Goal: Obtain resource: Obtain resource

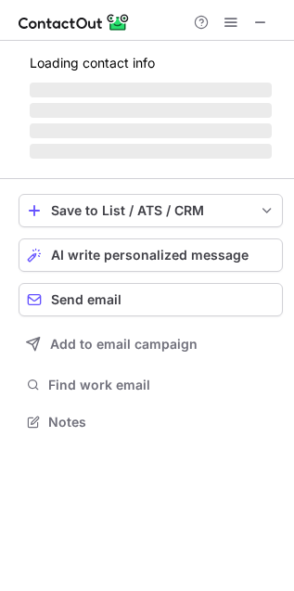
scroll to position [404, 294]
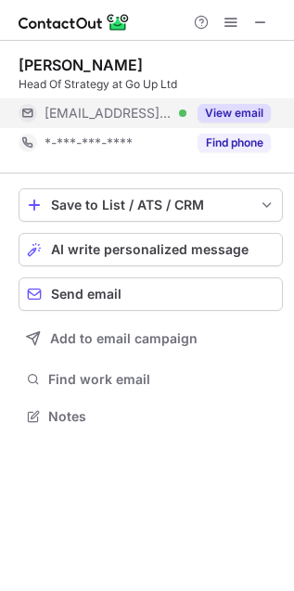
click at [250, 109] on button "View email" at bounding box center [234, 113] width 73 height 19
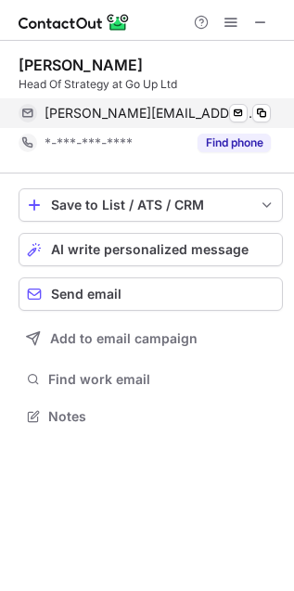
click at [271, 114] on div "james@goup.co.uk Verified Send email Copy" at bounding box center [145, 113] width 252 height 30
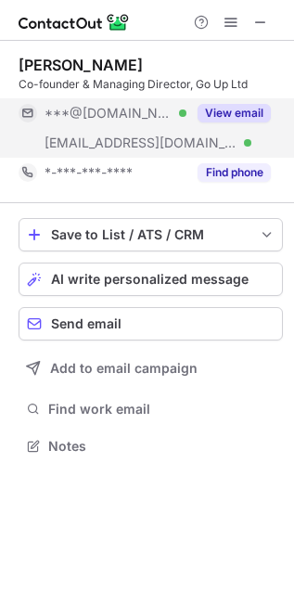
scroll to position [433, 294]
click at [259, 113] on button "View email" at bounding box center [234, 113] width 73 height 19
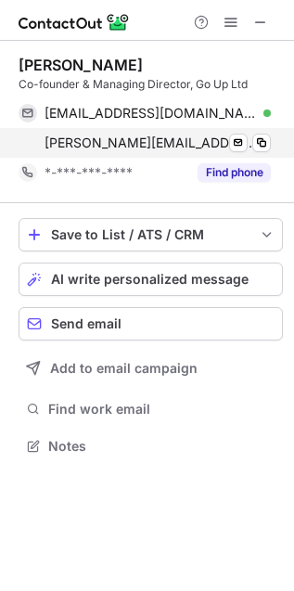
click at [240, 154] on div "tom@goup.co.uk Verified Send email Copy" at bounding box center [145, 143] width 252 height 30
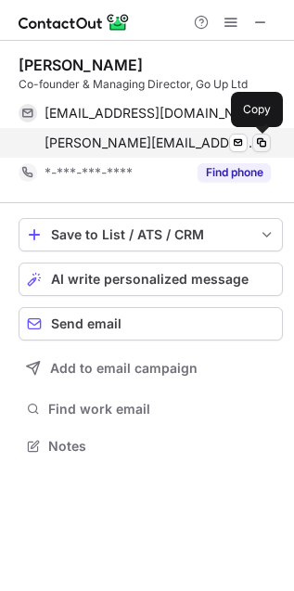
click at [262, 149] on span at bounding box center [261, 142] width 15 height 15
click at [264, 146] on span at bounding box center [261, 142] width 15 height 15
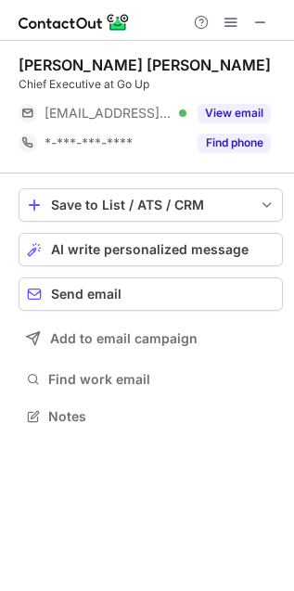
scroll to position [404, 294]
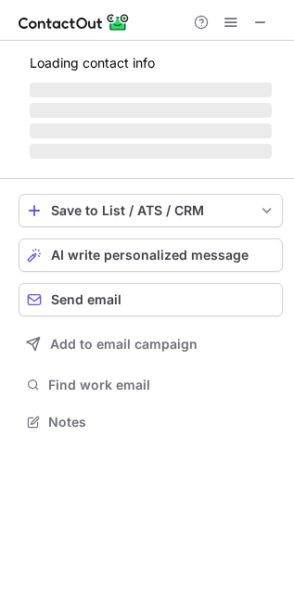
scroll to position [420, 294]
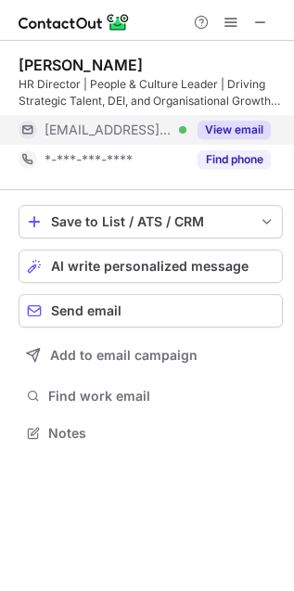
click at [242, 142] on div "View email" at bounding box center [228, 130] width 84 height 30
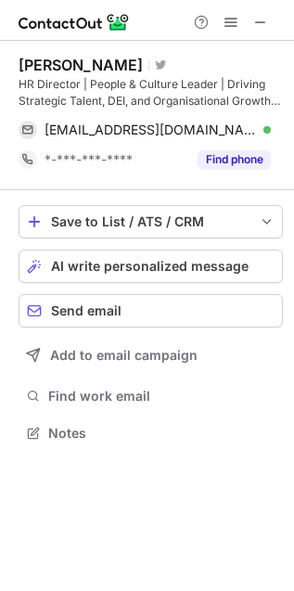
click at [271, 134] on div "[EMAIL_ADDRESS][DOMAIN_NAME] Verified Send email Copy" at bounding box center [145, 130] width 252 height 30
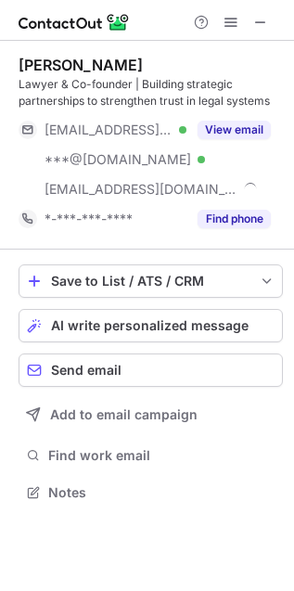
scroll to position [480, 294]
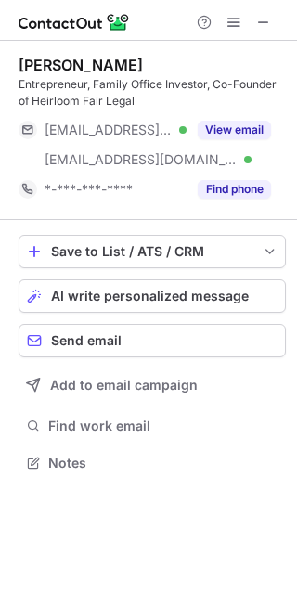
scroll to position [450, 297]
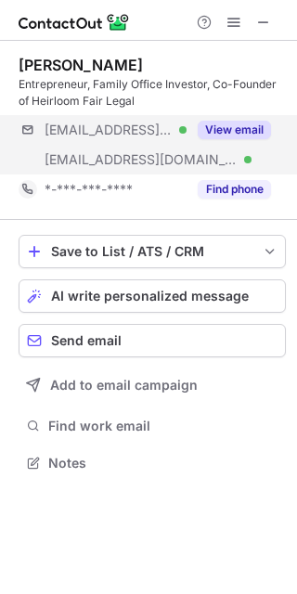
click at [237, 147] on div "***@geoffdover.com Verified ***@heirloomfairlegal.com Verified View email" at bounding box center [152, 144] width 267 height 59
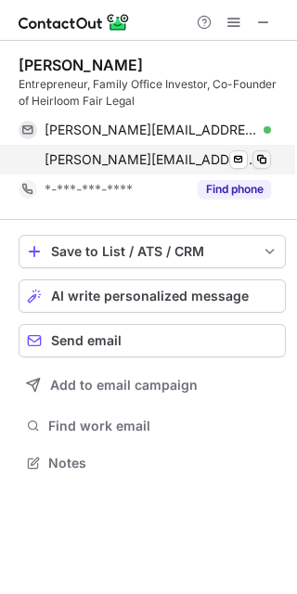
click at [264, 163] on span at bounding box center [261, 159] width 15 height 15
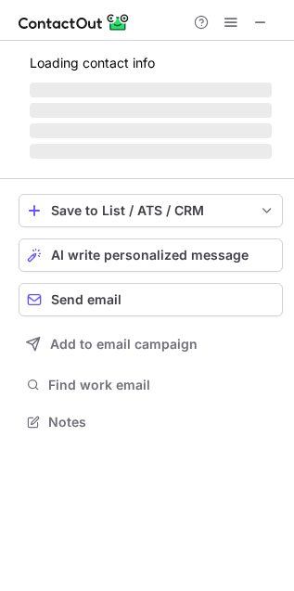
scroll to position [433, 294]
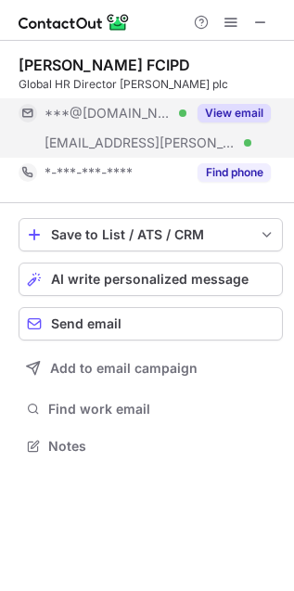
click at [249, 112] on button "View email" at bounding box center [234, 113] width 73 height 19
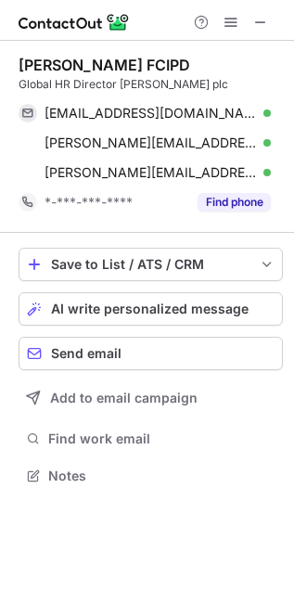
scroll to position [463, 294]
click at [275, 178] on div "kgeoghegan95@yahoo.com Verified Send email Copy karen.geoghegan@btinternet.com …" at bounding box center [151, 142] width 264 height 89
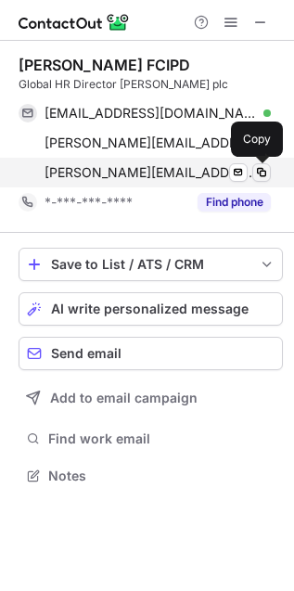
click at [262, 165] on span at bounding box center [261, 172] width 15 height 15
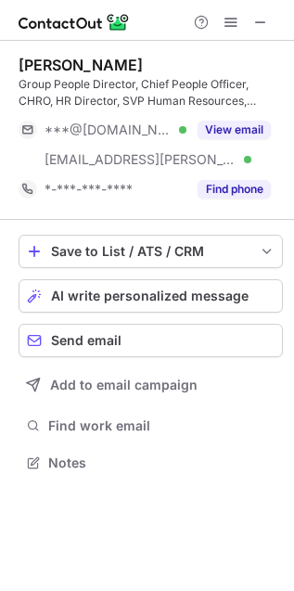
scroll to position [450, 294]
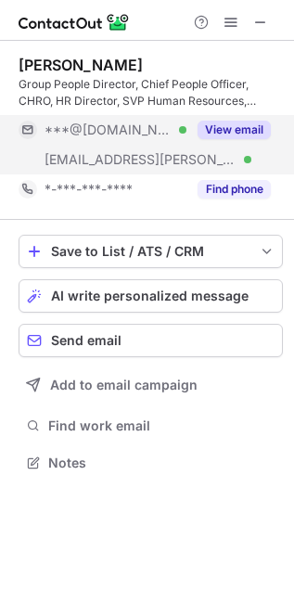
click at [228, 134] on button "View email" at bounding box center [234, 130] width 73 height 19
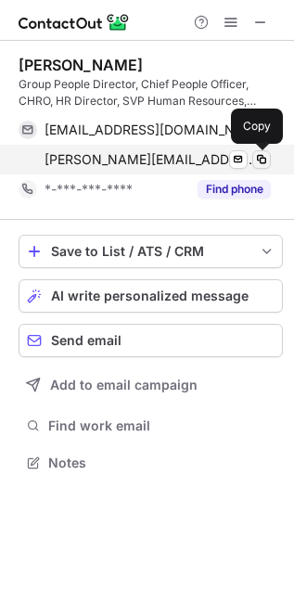
click at [260, 153] on span at bounding box center [261, 159] width 15 height 15
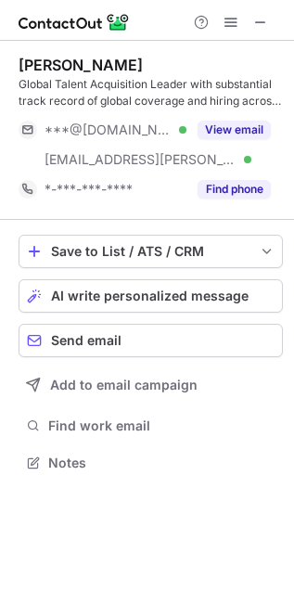
scroll to position [450, 294]
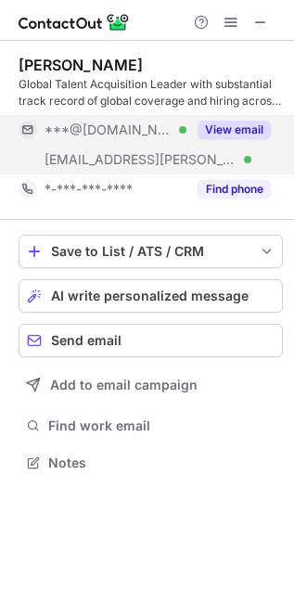
click at [241, 135] on button "View email" at bounding box center [234, 130] width 73 height 19
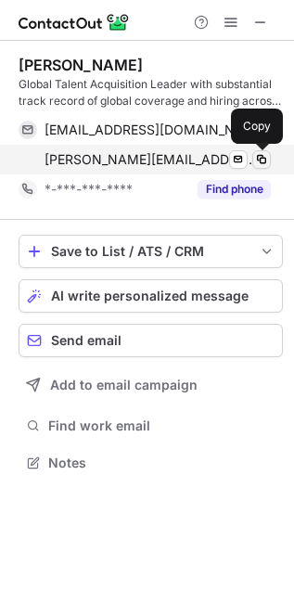
click at [261, 156] on span at bounding box center [261, 159] width 15 height 15
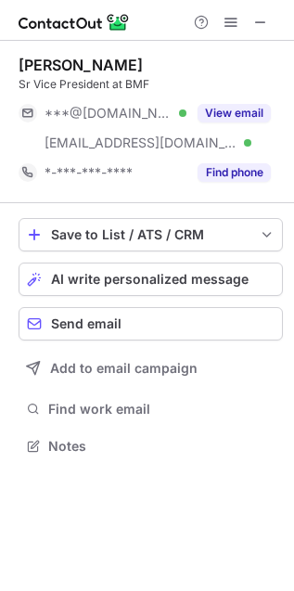
scroll to position [433, 294]
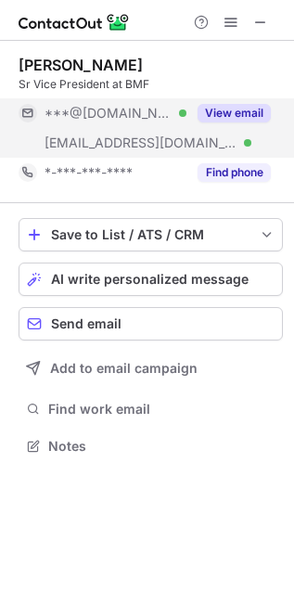
click at [231, 117] on button "View email" at bounding box center [234, 113] width 73 height 19
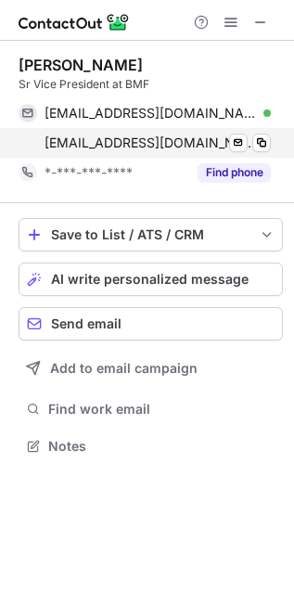
click at [271, 146] on div "craigm@wearebmf.com Verified Send email Copy" at bounding box center [145, 143] width 252 height 30
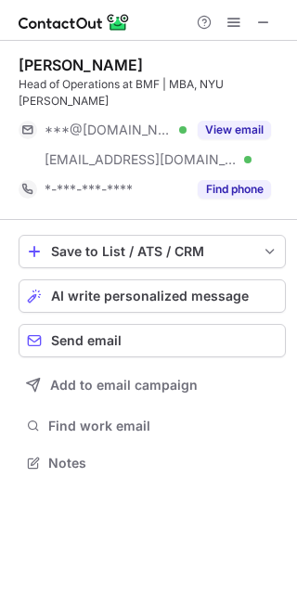
scroll to position [433, 297]
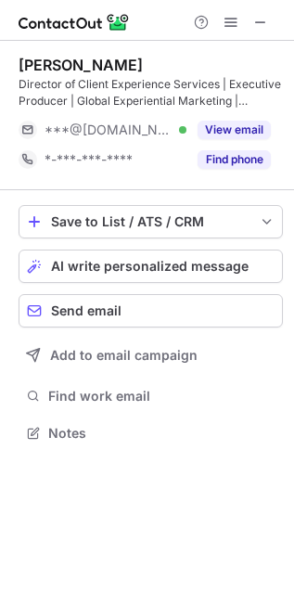
scroll to position [420, 294]
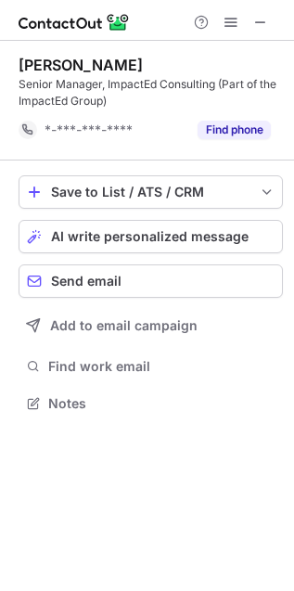
scroll to position [391, 294]
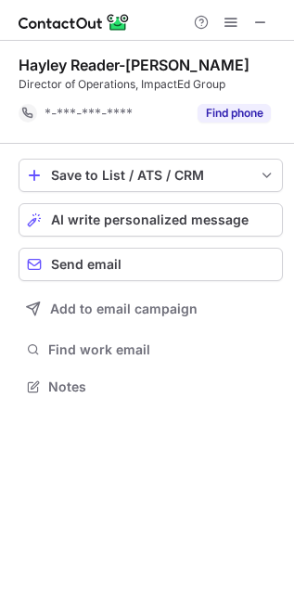
scroll to position [374, 294]
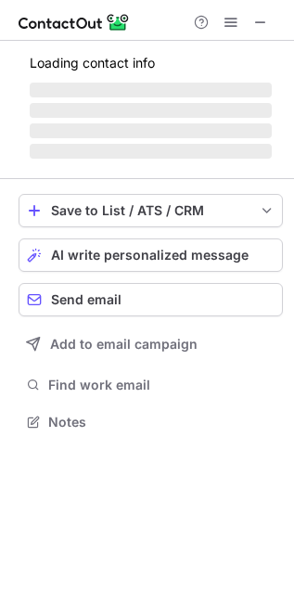
scroll to position [463, 294]
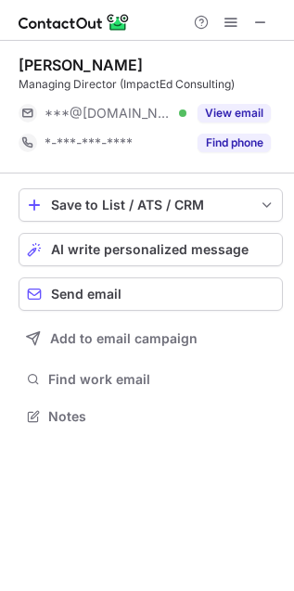
scroll to position [404, 294]
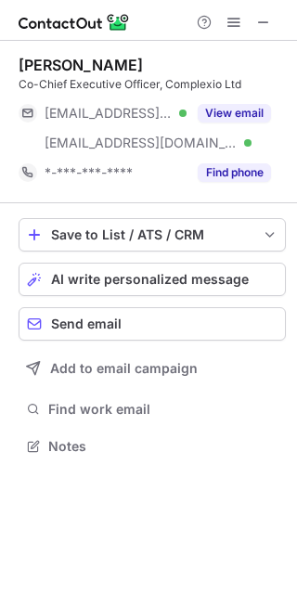
scroll to position [433, 297]
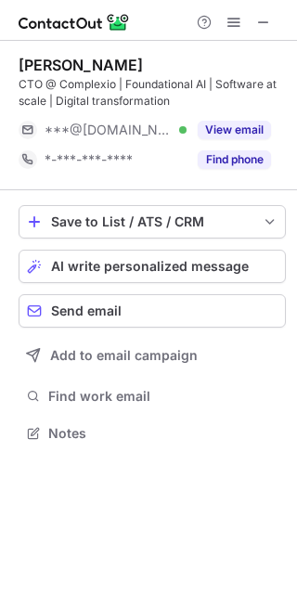
scroll to position [420, 297]
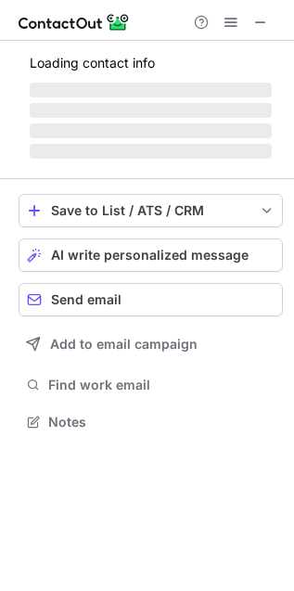
scroll to position [433, 294]
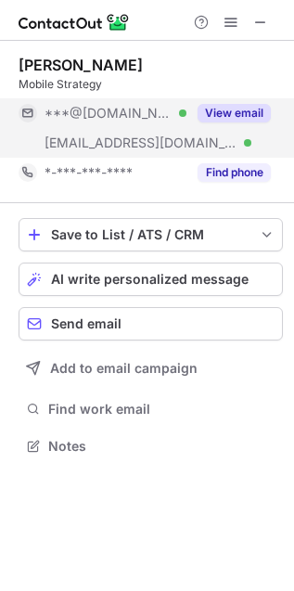
click at [228, 116] on button "View email" at bounding box center [234, 113] width 73 height 19
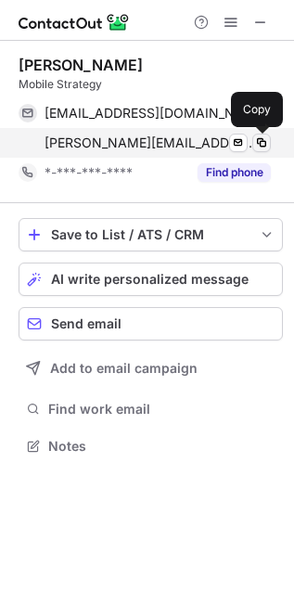
click at [269, 148] on button at bounding box center [261, 143] width 19 height 19
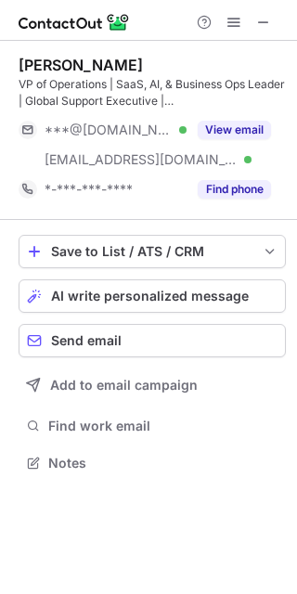
scroll to position [450, 297]
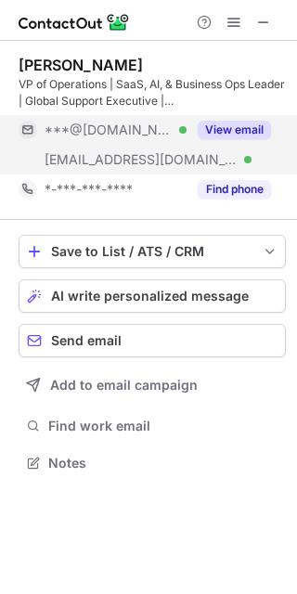
click at [232, 125] on button "View email" at bounding box center [234, 130] width 73 height 19
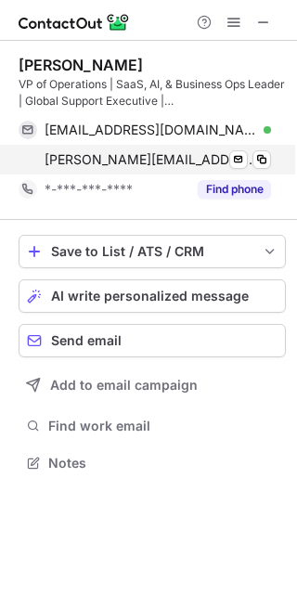
click at [271, 161] on div "eric.shin@mobilecommons.com Verified Send email Copy" at bounding box center [145, 160] width 252 height 30
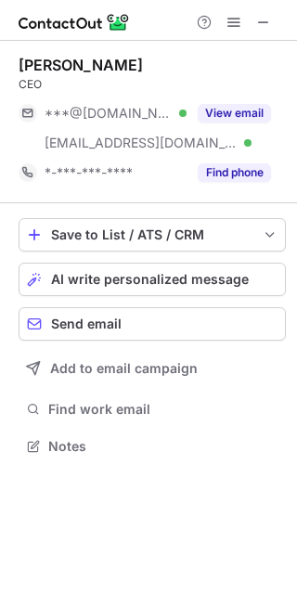
scroll to position [433, 297]
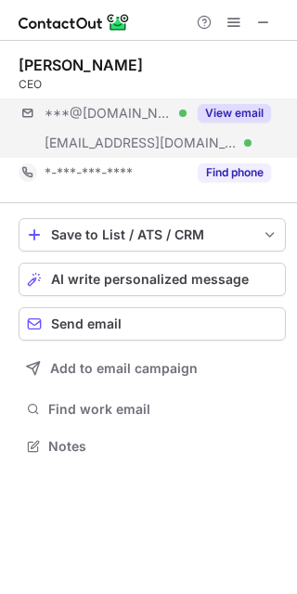
click at [225, 131] on div "***@[DOMAIN_NAME] Verified [EMAIL_ADDRESS][DOMAIN_NAME] Verified View email" at bounding box center [152, 127] width 267 height 59
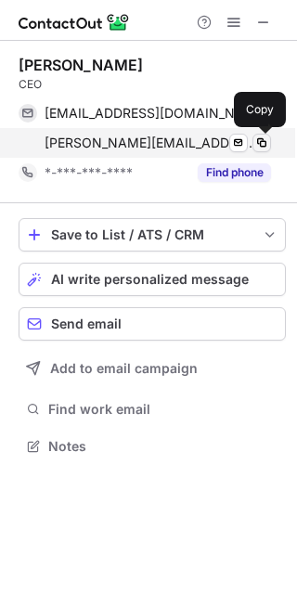
click at [264, 151] on button at bounding box center [261, 143] width 19 height 19
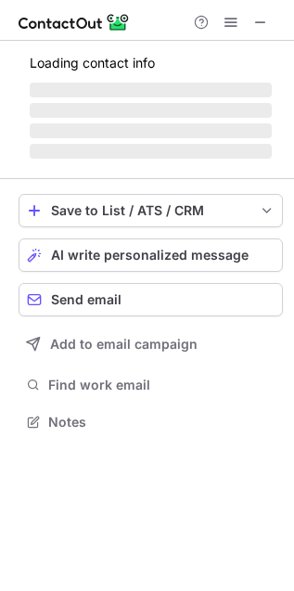
scroll to position [450, 294]
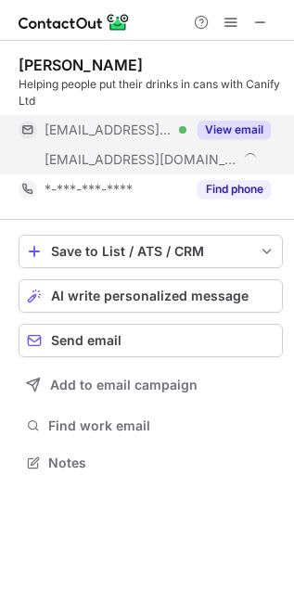
click at [267, 135] on button "View email" at bounding box center [234, 130] width 73 height 19
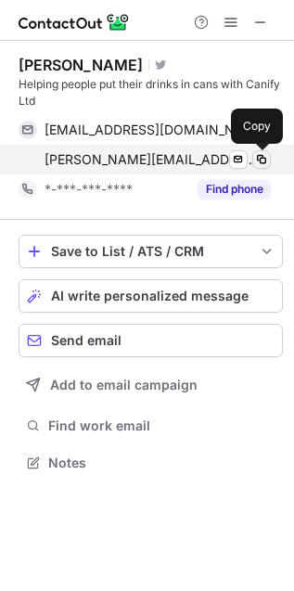
click at [264, 165] on span at bounding box center [261, 159] width 15 height 15
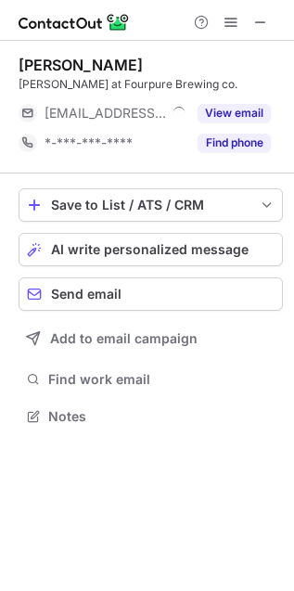
scroll to position [404, 294]
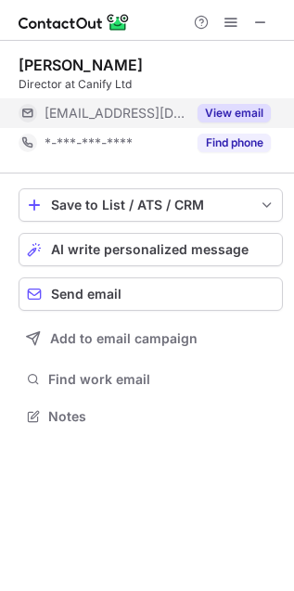
click at [219, 106] on button "View email" at bounding box center [234, 113] width 73 height 19
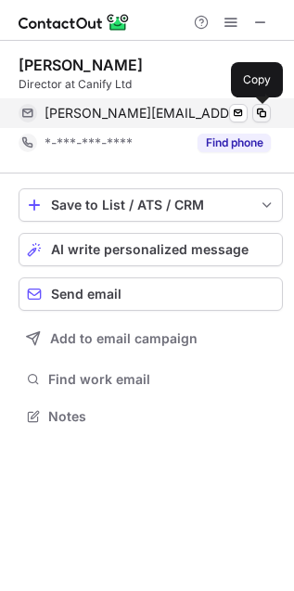
click at [254, 109] on span at bounding box center [261, 113] width 15 height 15
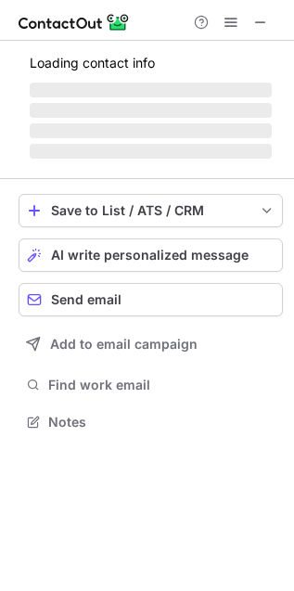
scroll to position [450, 294]
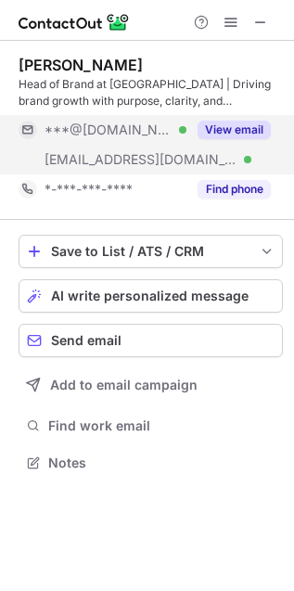
click at [238, 131] on button "View email" at bounding box center [234, 130] width 73 height 19
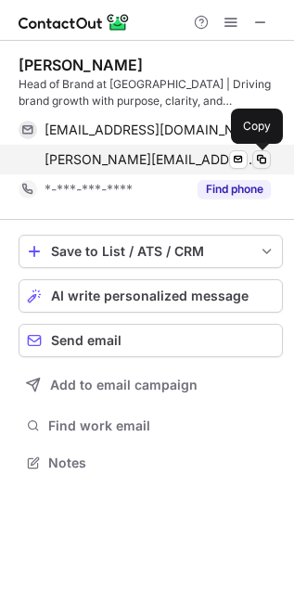
click at [269, 162] on button at bounding box center [261, 159] width 19 height 19
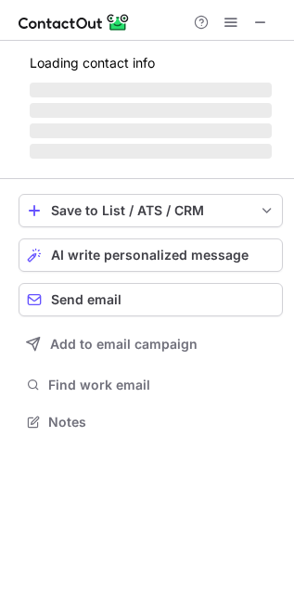
scroll to position [433, 294]
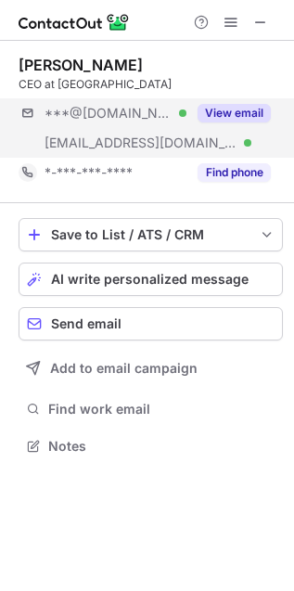
click at [210, 133] on div "***@[DOMAIN_NAME] Verified [EMAIL_ADDRESS][DOMAIN_NAME] Verified View email" at bounding box center [151, 127] width 264 height 59
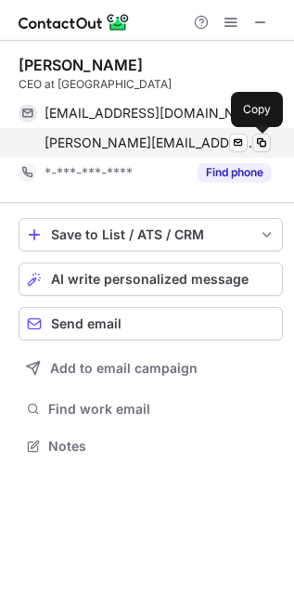
click at [261, 141] on span at bounding box center [261, 142] width 15 height 15
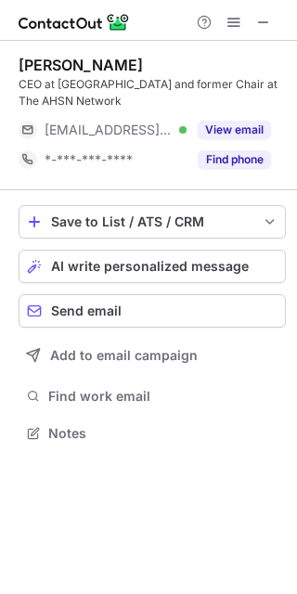
scroll to position [420, 297]
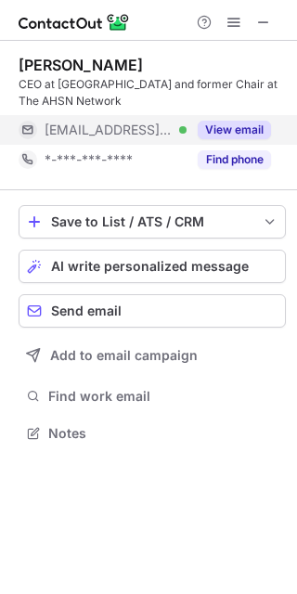
click at [225, 131] on button "View email" at bounding box center [234, 130] width 73 height 19
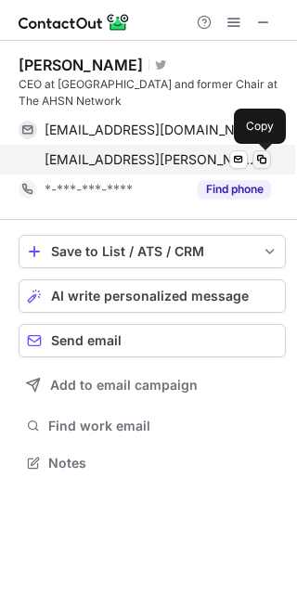
click at [262, 161] on span at bounding box center [261, 159] width 15 height 15
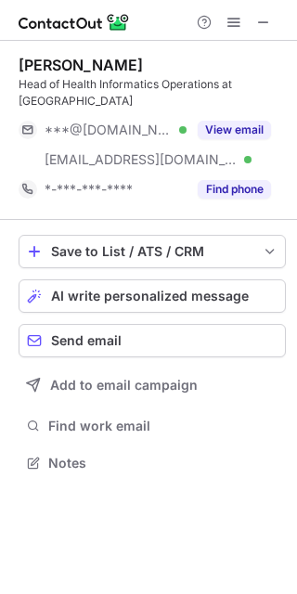
scroll to position [450, 297]
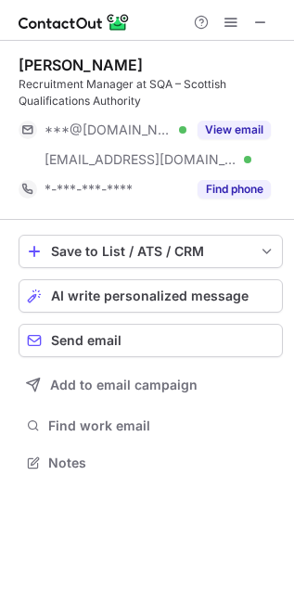
scroll to position [450, 294]
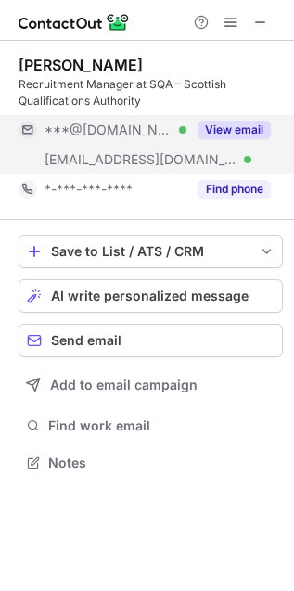
click at [246, 143] on div "View email" at bounding box center [228, 130] width 84 height 30
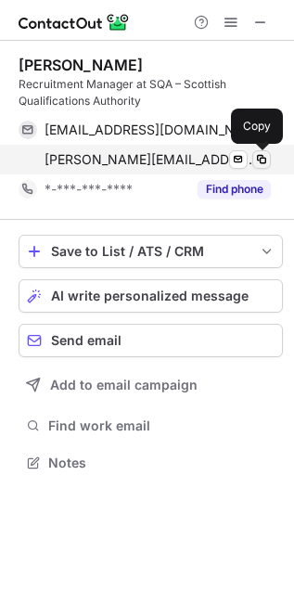
click at [258, 162] on span at bounding box center [261, 159] width 15 height 15
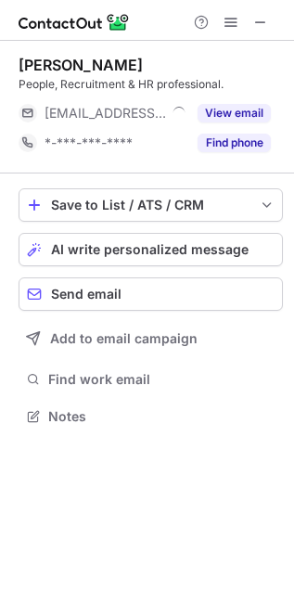
scroll to position [404, 294]
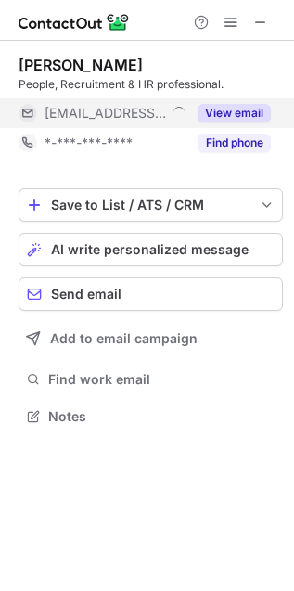
click at [216, 125] on div "View email" at bounding box center [228, 113] width 84 height 30
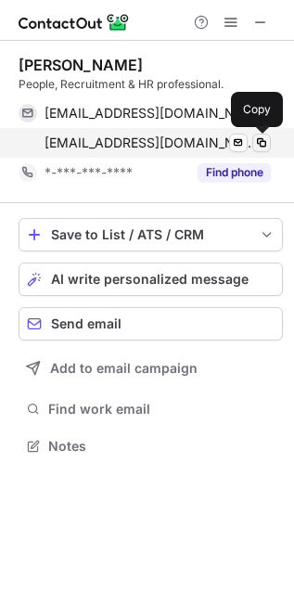
click at [266, 149] on span at bounding box center [261, 142] width 15 height 15
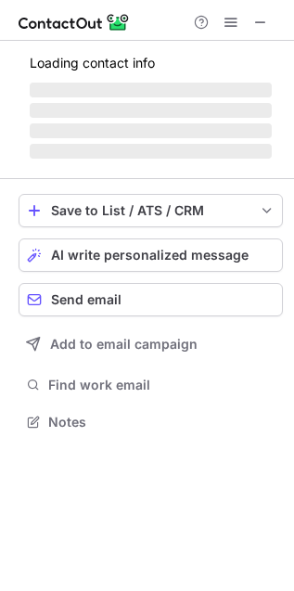
scroll to position [433, 294]
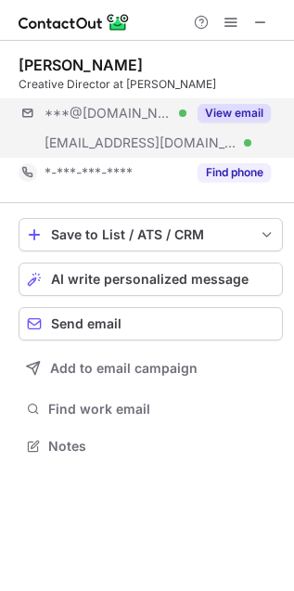
click at [250, 132] on div "***@[DOMAIN_NAME] Verified [EMAIL_ADDRESS][DOMAIN_NAME] Verified View email" at bounding box center [151, 127] width 264 height 59
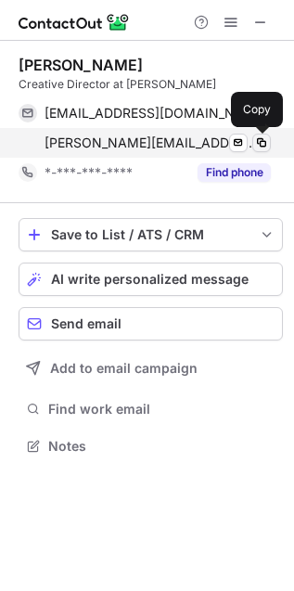
click at [259, 147] on span at bounding box center [261, 142] width 15 height 15
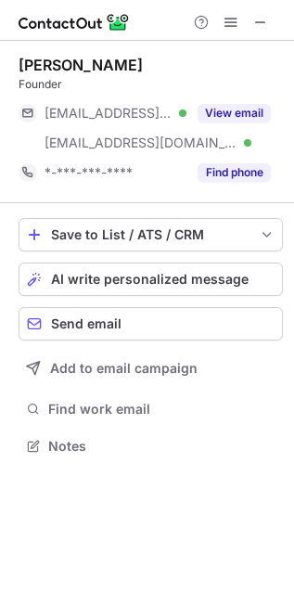
scroll to position [433, 294]
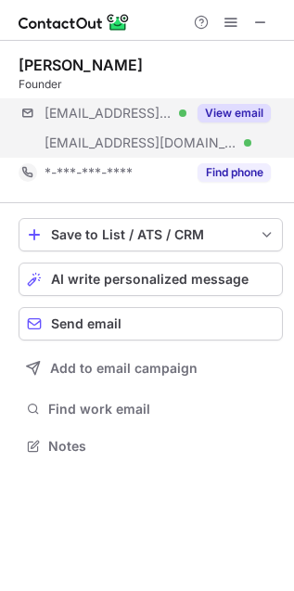
click at [242, 128] on div "***@me.com Verified ***@teresatarmey.com Verified View email" at bounding box center [151, 127] width 264 height 59
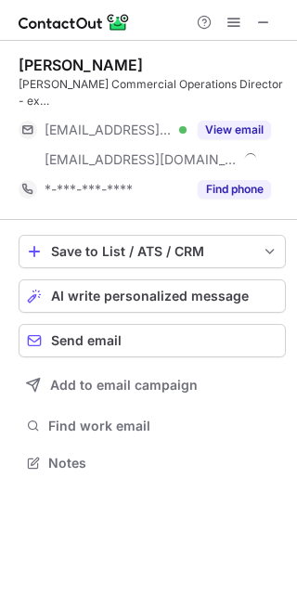
scroll to position [450, 297]
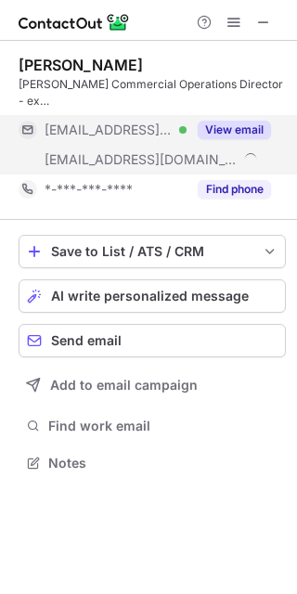
click at [253, 127] on button "View email" at bounding box center [234, 130] width 73 height 19
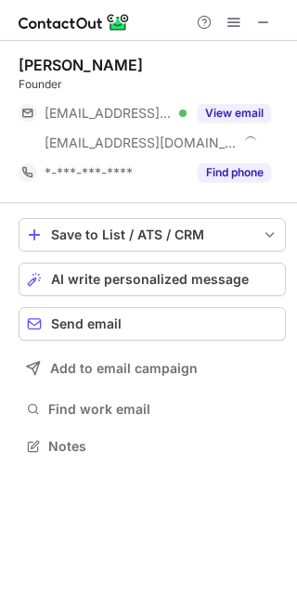
scroll to position [433, 297]
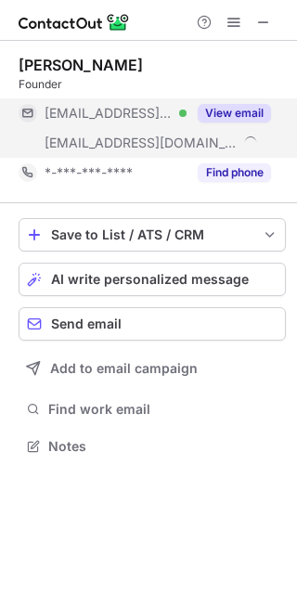
click at [205, 115] on button "View email" at bounding box center [234, 113] width 73 height 19
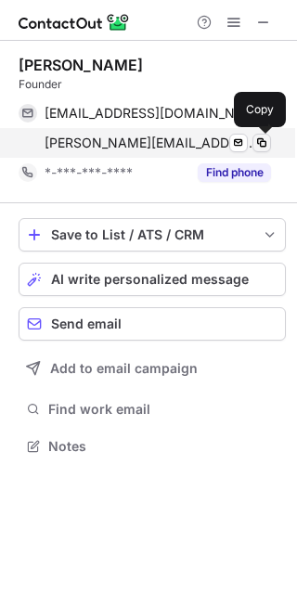
click at [254, 138] on span at bounding box center [261, 142] width 15 height 15
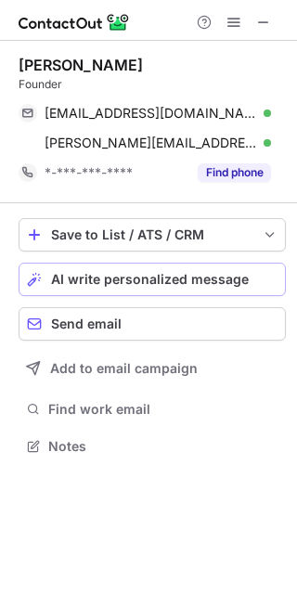
click at [271, 270] on button "AI write personalized message" at bounding box center [152, 279] width 267 height 33
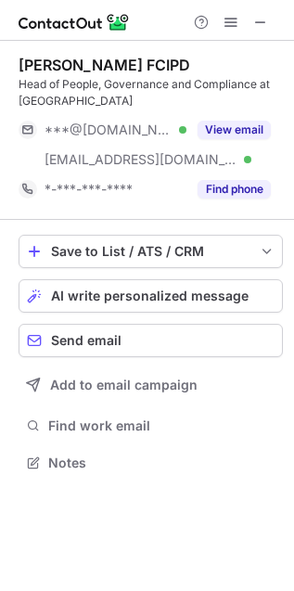
scroll to position [450, 294]
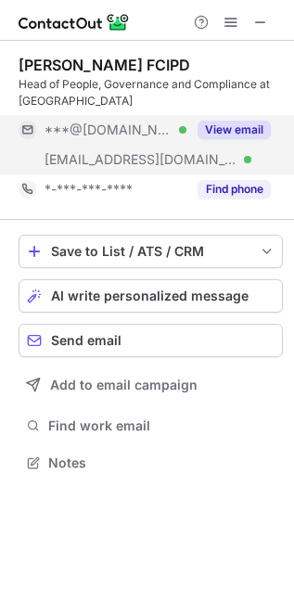
click at [266, 136] on button "View email" at bounding box center [234, 130] width 73 height 19
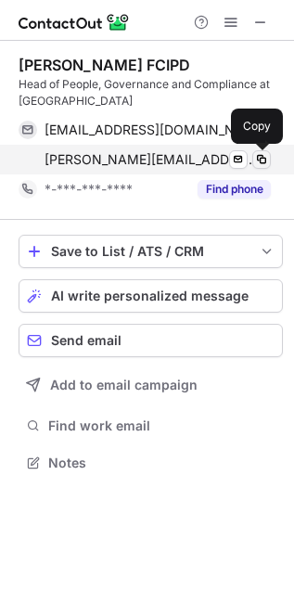
click at [270, 164] on button at bounding box center [261, 159] width 19 height 19
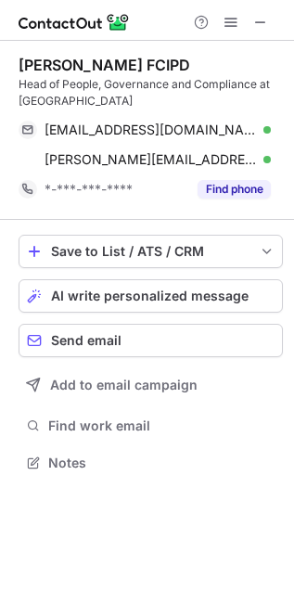
scroll to position [450, 294]
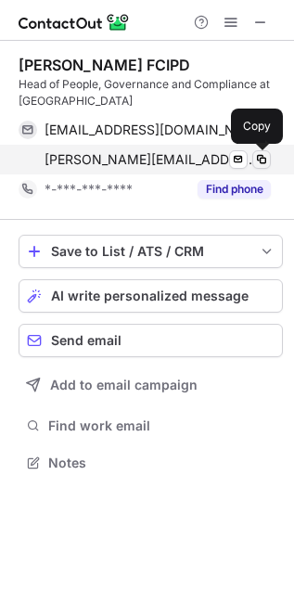
click at [256, 164] on span at bounding box center [261, 159] width 15 height 15
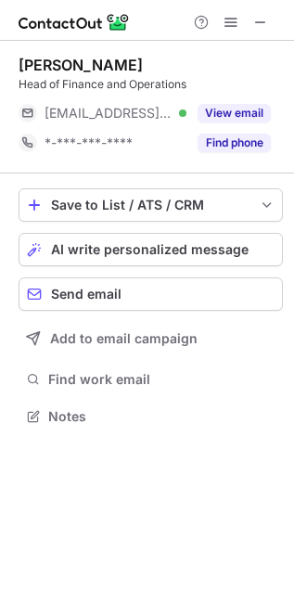
scroll to position [404, 294]
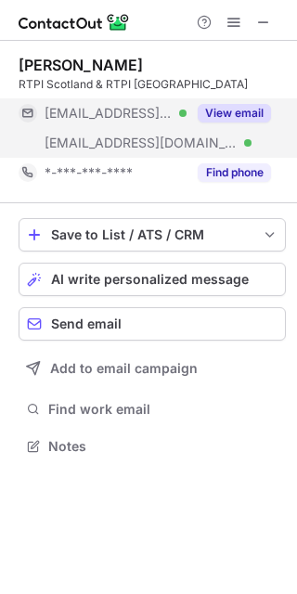
scroll to position [433, 297]
click at [241, 122] on button "View email" at bounding box center [234, 113] width 73 height 19
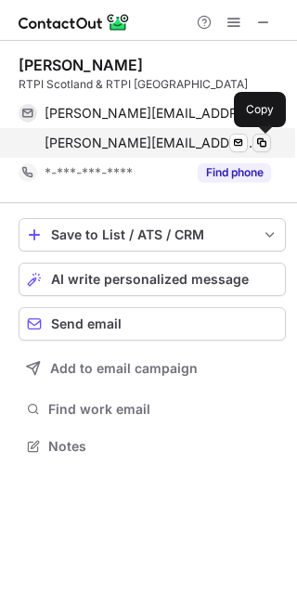
click at [267, 142] on span at bounding box center [261, 142] width 15 height 15
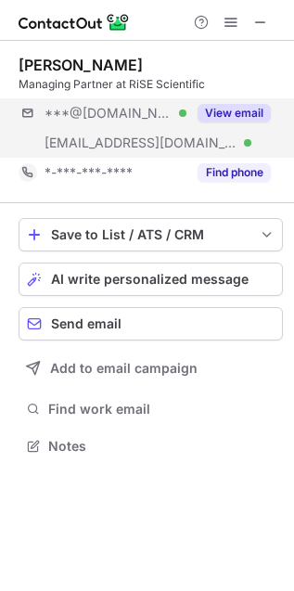
scroll to position [433, 294]
click at [258, 109] on button "View email" at bounding box center [234, 113] width 73 height 19
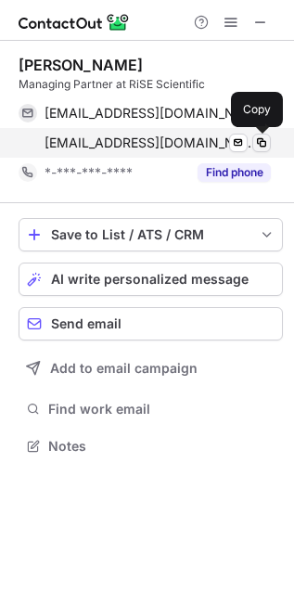
click at [256, 148] on span at bounding box center [261, 142] width 15 height 15
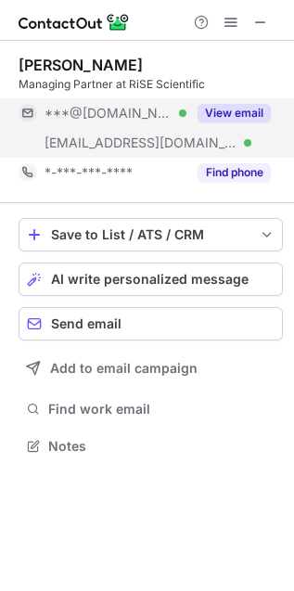
click at [222, 98] on div "View email" at bounding box center [228, 113] width 84 height 30
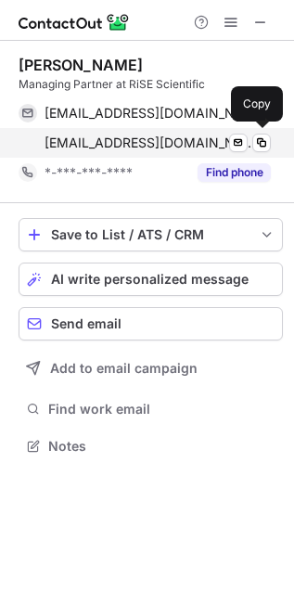
click at [270, 133] on div "mandi@rise-scientific.com Verified Send email Copy" at bounding box center [145, 143] width 252 height 30
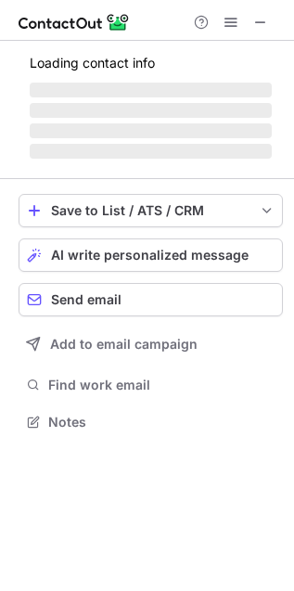
scroll to position [450, 294]
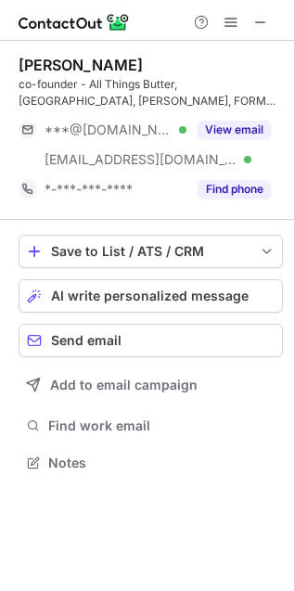
scroll to position [450, 294]
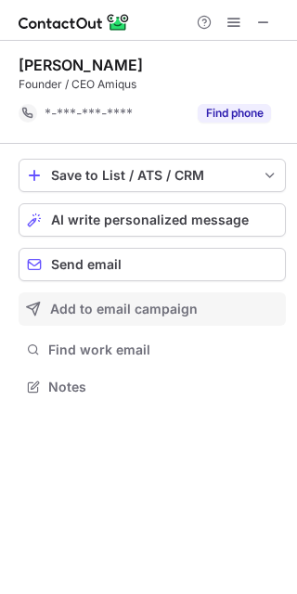
scroll to position [374, 297]
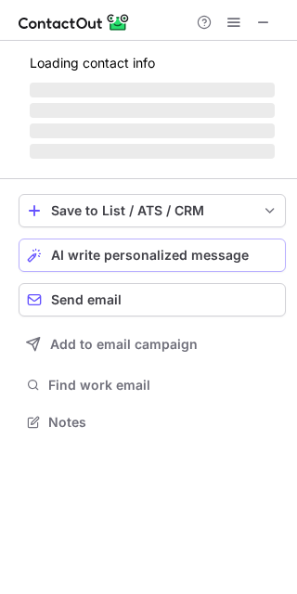
scroll to position [450, 297]
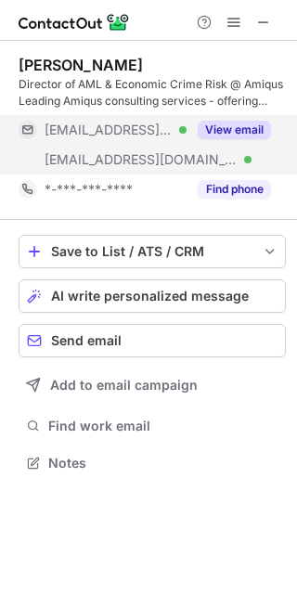
click at [263, 136] on button "View email" at bounding box center [234, 130] width 73 height 19
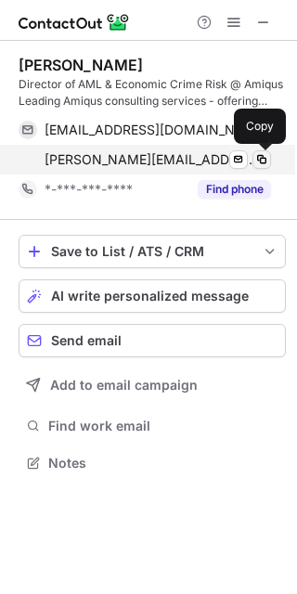
click at [263, 161] on span at bounding box center [261, 159] width 15 height 15
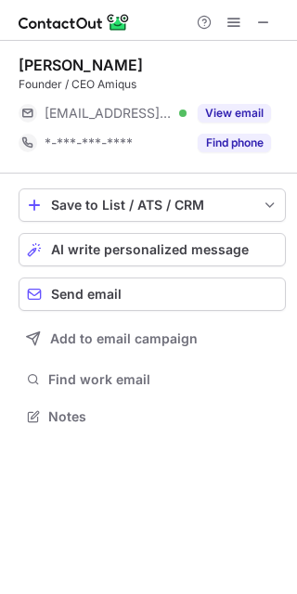
scroll to position [404, 297]
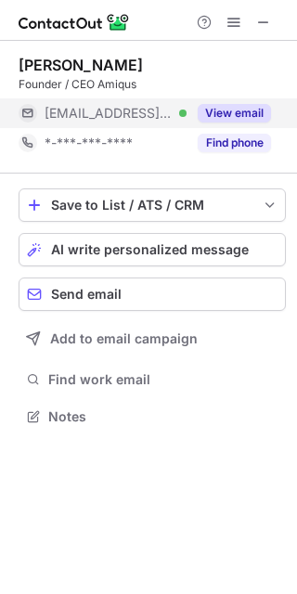
click at [222, 110] on button "View email" at bounding box center [234, 113] width 73 height 19
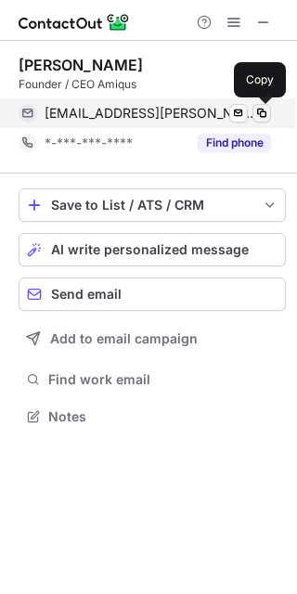
click at [270, 109] on button at bounding box center [261, 113] width 19 height 19
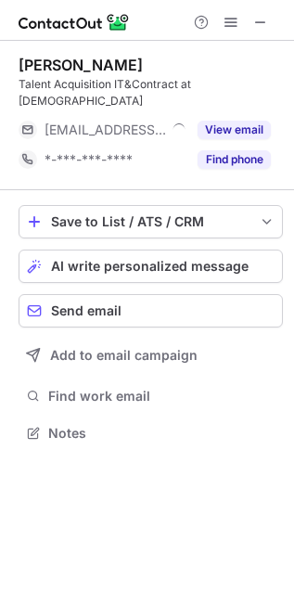
scroll to position [420, 294]
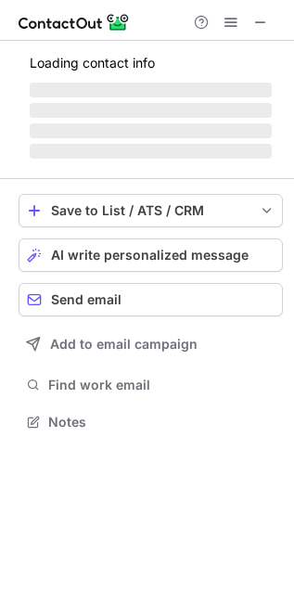
scroll to position [433, 294]
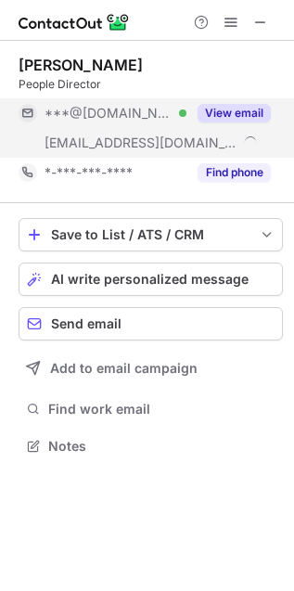
click at [237, 107] on button "View email" at bounding box center [234, 113] width 73 height 19
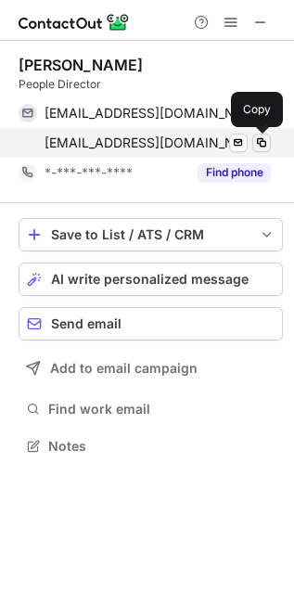
click at [268, 148] on span at bounding box center [261, 142] width 15 height 15
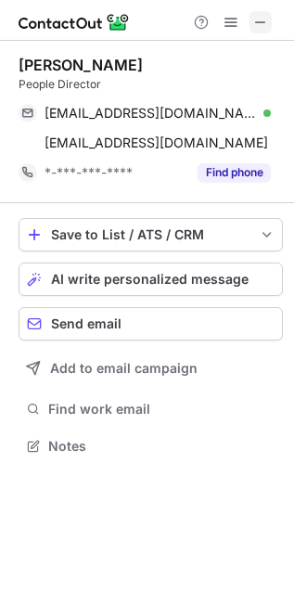
click at [269, 24] on button at bounding box center [261, 22] width 22 height 22
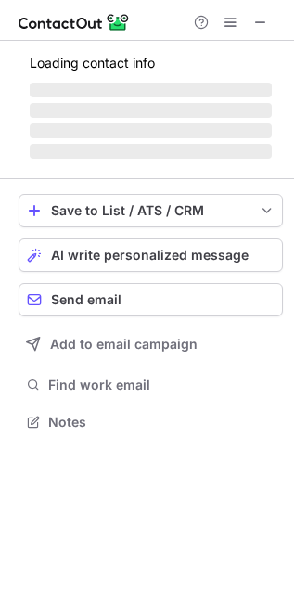
scroll to position [433, 294]
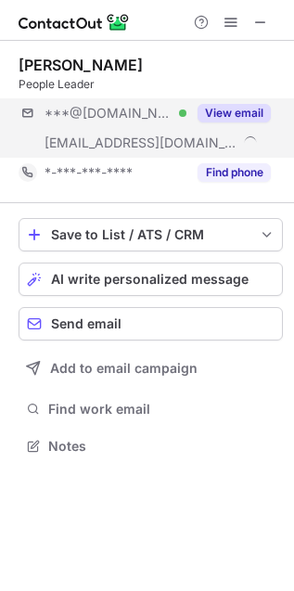
click at [251, 140] on div "***@[DOMAIN_NAME] Verified [EMAIL_ADDRESS][DOMAIN_NAME] View email" at bounding box center [151, 127] width 264 height 59
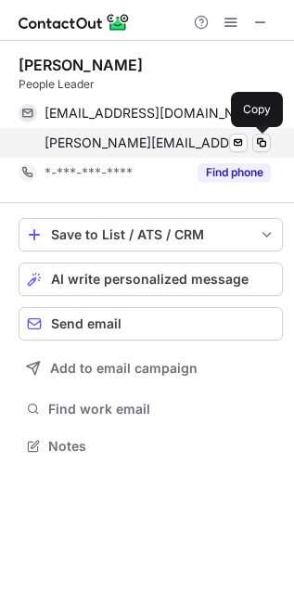
click at [264, 147] on span at bounding box center [261, 142] width 15 height 15
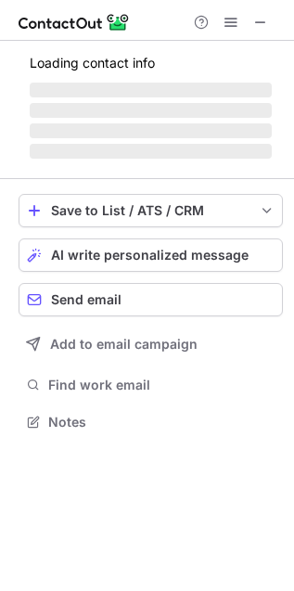
scroll to position [404, 294]
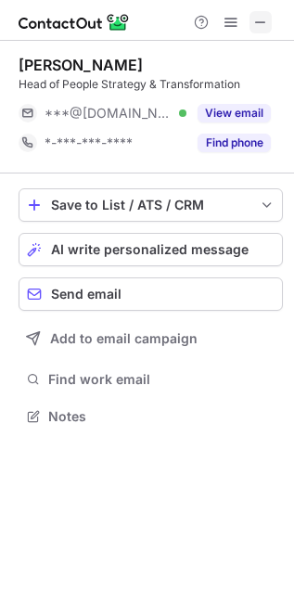
click at [262, 27] on span at bounding box center [260, 22] width 15 height 15
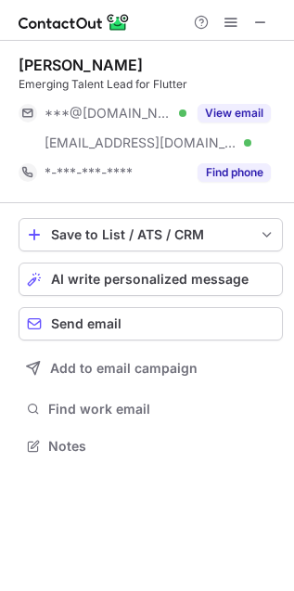
scroll to position [433, 294]
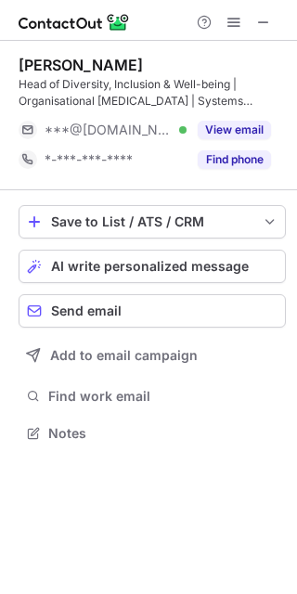
scroll to position [420, 297]
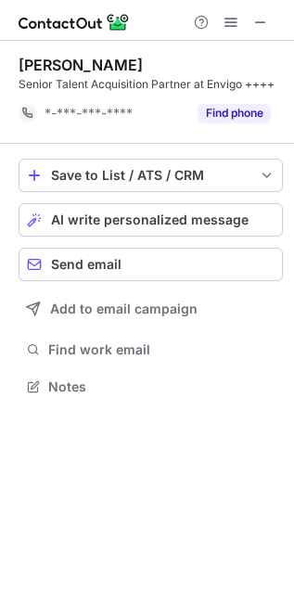
scroll to position [374, 294]
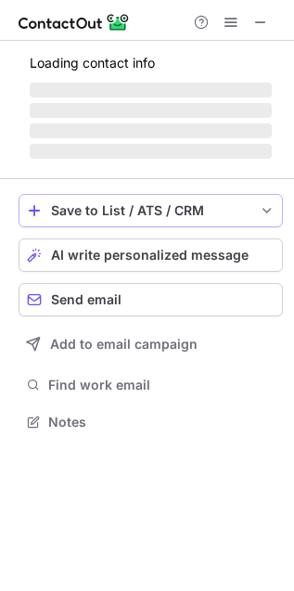
scroll to position [404, 294]
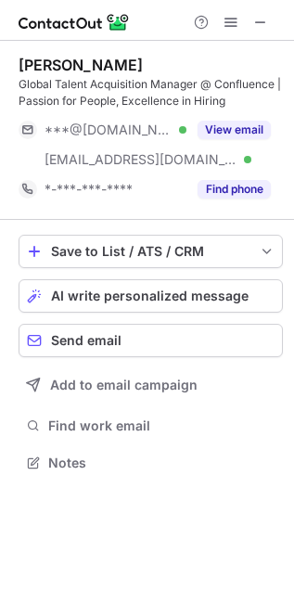
scroll to position [450, 294]
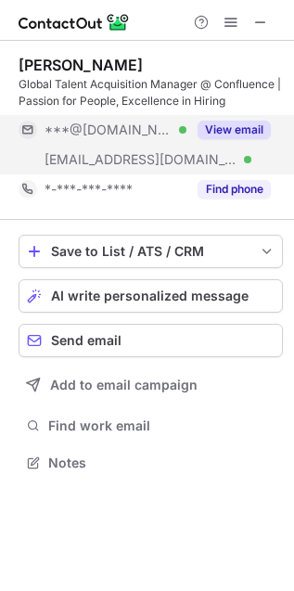
click at [257, 127] on button "View email" at bounding box center [234, 130] width 73 height 19
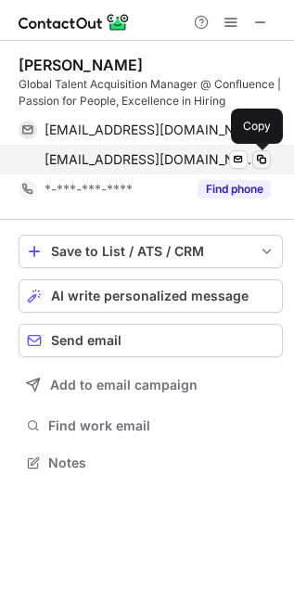
click at [260, 156] on span at bounding box center [261, 159] width 15 height 15
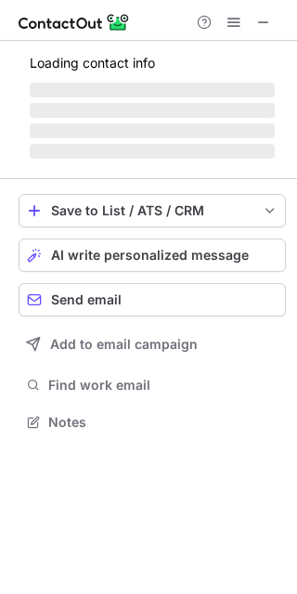
scroll to position [433, 297]
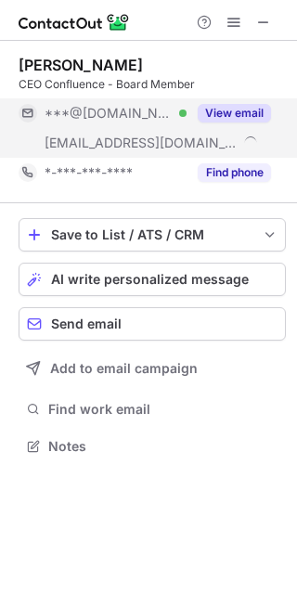
click at [197, 125] on div "View email" at bounding box center [228, 113] width 84 height 30
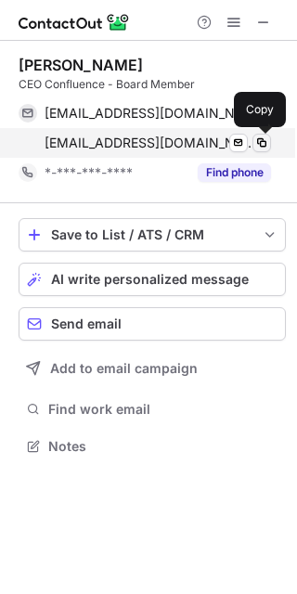
click at [264, 145] on span at bounding box center [261, 142] width 15 height 15
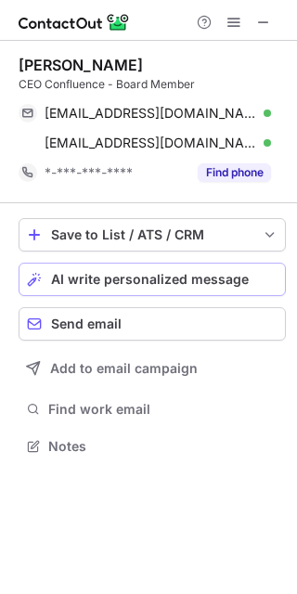
click at [254, 279] on div "AI write personalized message" at bounding box center [164, 279] width 226 height 15
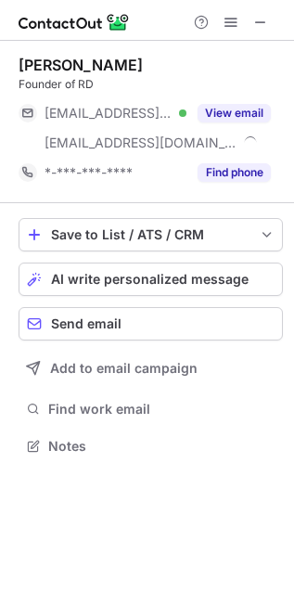
scroll to position [433, 294]
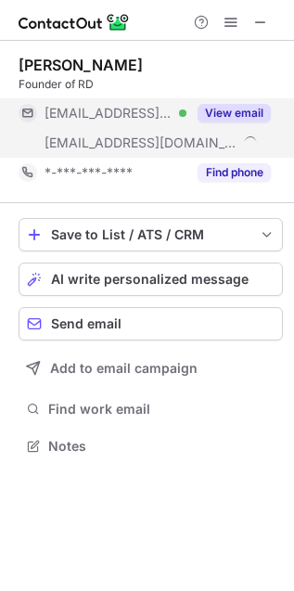
click at [234, 118] on button "View email" at bounding box center [234, 113] width 73 height 19
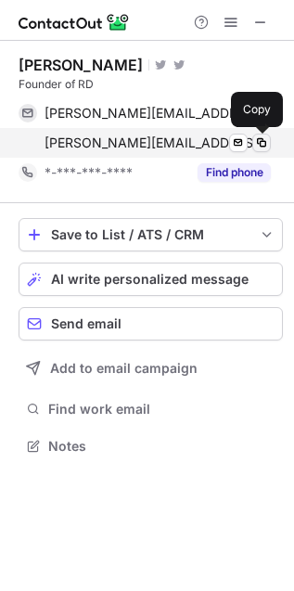
click at [266, 141] on span at bounding box center [261, 142] width 15 height 15
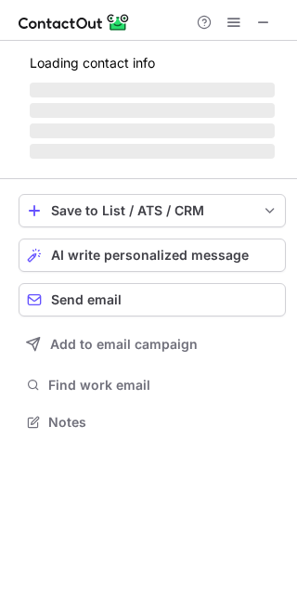
scroll to position [404, 297]
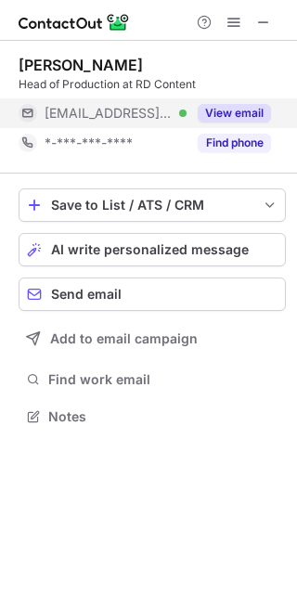
click at [258, 110] on button "View email" at bounding box center [234, 113] width 73 height 19
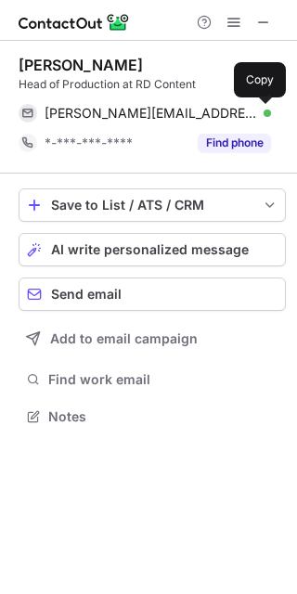
click at [258, 110] on span at bounding box center [261, 113] width 15 height 15
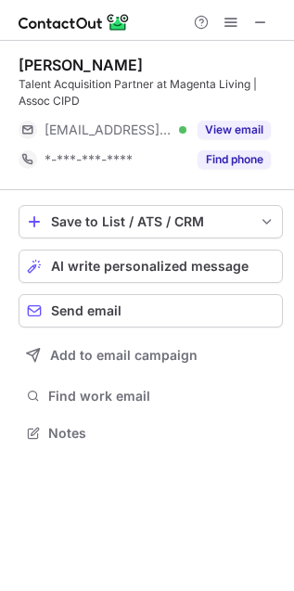
scroll to position [420, 294]
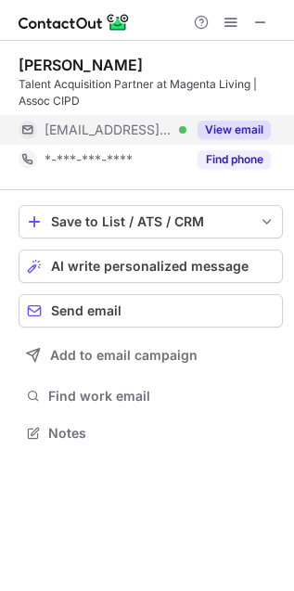
click at [215, 121] on button "View email" at bounding box center [234, 130] width 73 height 19
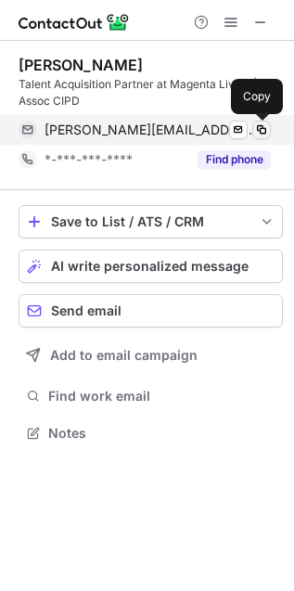
click at [264, 123] on span at bounding box center [261, 129] width 15 height 15
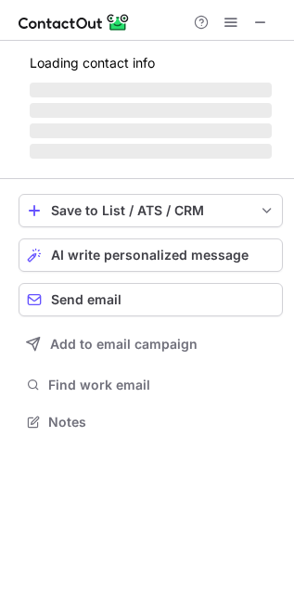
scroll to position [433, 294]
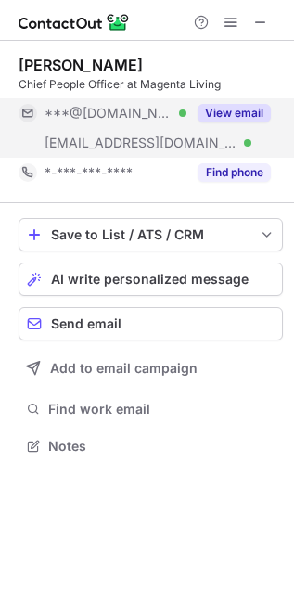
click at [229, 110] on button "View email" at bounding box center [234, 113] width 73 height 19
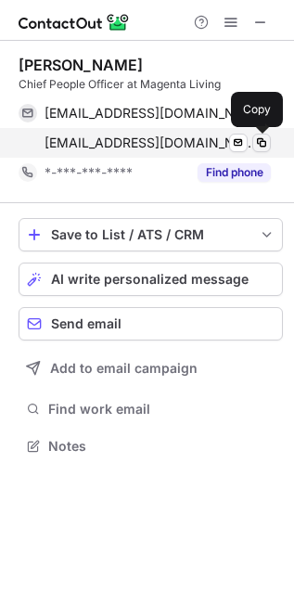
click at [258, 140] on span at bounding box center [261, 142] width 15 height 15
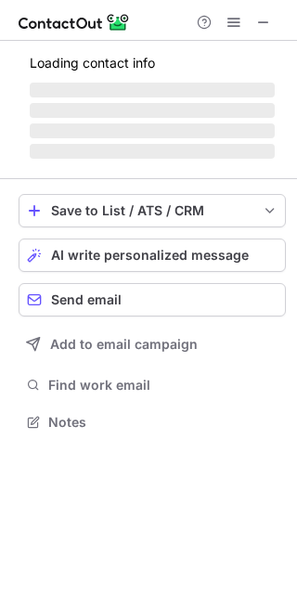
scroll to position [463, 297]
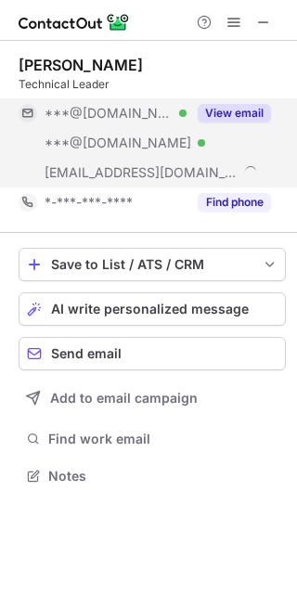
click at [230, 125] on div "View email" at bounding box center [228, 113] width 84 height 30
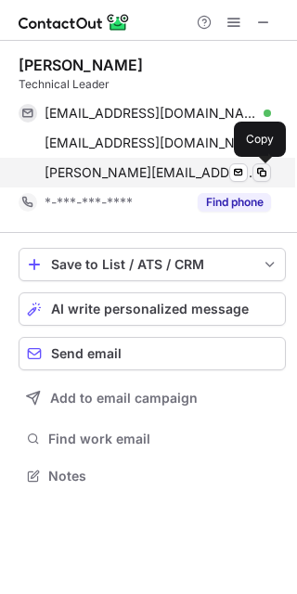
click at [258, 180] on button at bounding box center [261, 172] width 19 height 19
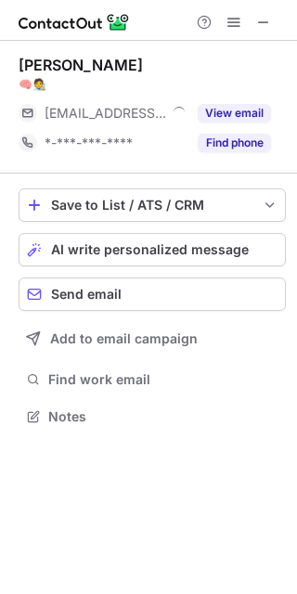
scroll to position [404, 297]
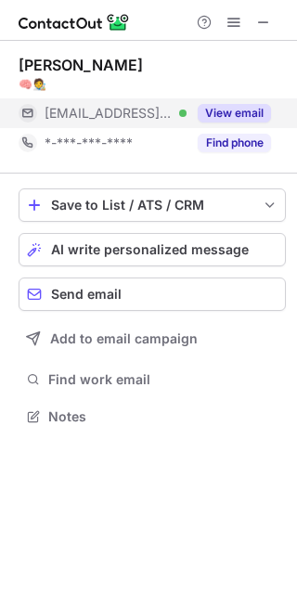
click at [229, 105] on button "View email" at bounding box center [234, 113] width 73 height 19
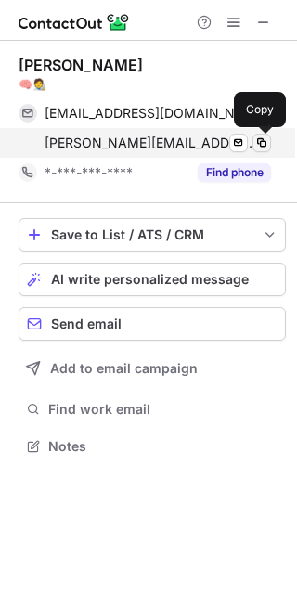
click at [257, 145] on span at bounding box center [261, 142] width 15 height 15
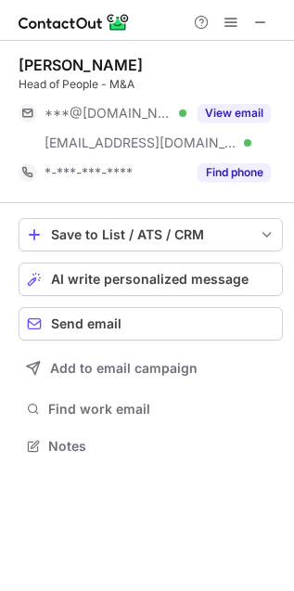
scroll to position [433, 294]
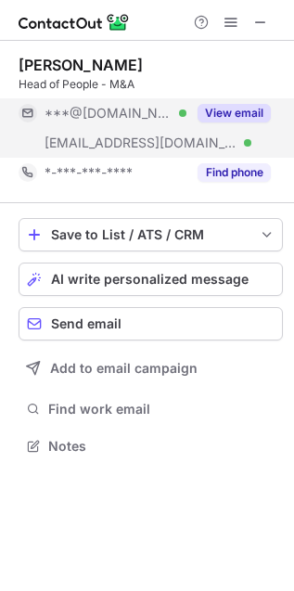
click at [231, 118] on button "View email" at bounding box center [234, 113] width 73 height 19
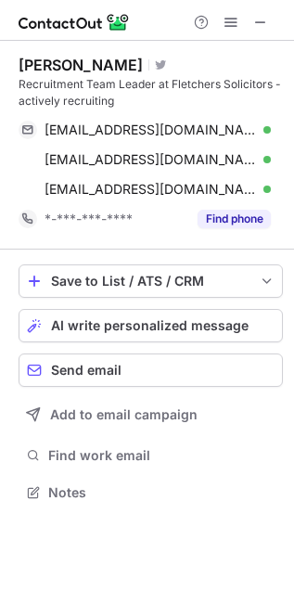
scroll to position [480, 294]
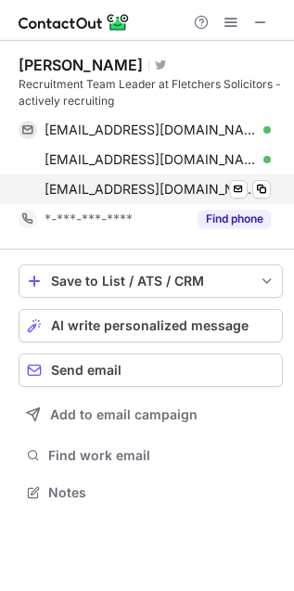
click at [271, 192] on div "[EMAIL_ADDRESS][DOMAIN_NAME] Verified Send email Copy" at bounding box center [145, 189] width 252 height 30
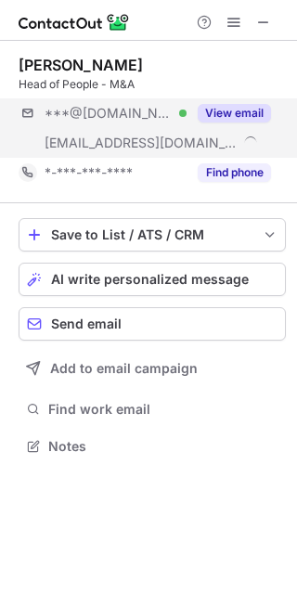
scroll to position [433, 297]
click at [244, 128] on div "***@[DOMAIN_NAME] Verified [EMAIL_ADDRESS][DOMAIN_NAME] Verified View email" at bounding box center [152, 127] width 267 height 59
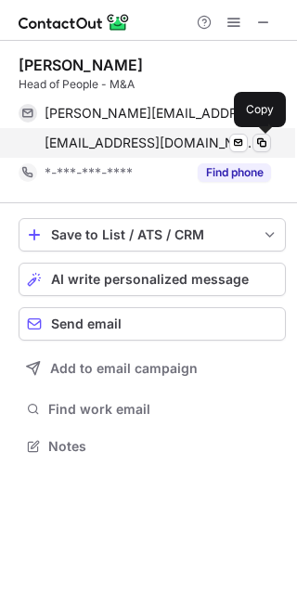
click at [257, 136] on span at bounding box center [261, 142] width 15 height 15
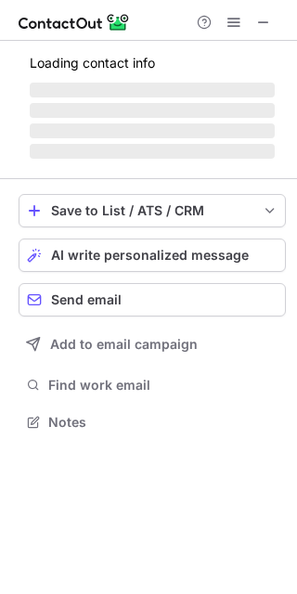
scroll to position [361, 297]
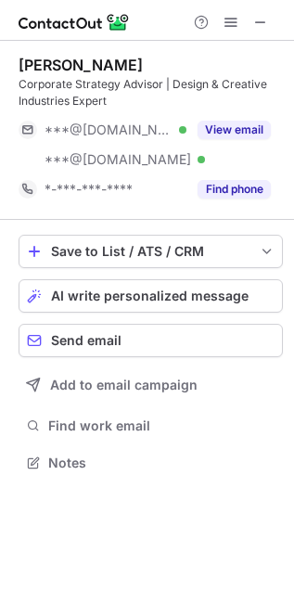
scroll to position [450, 294]
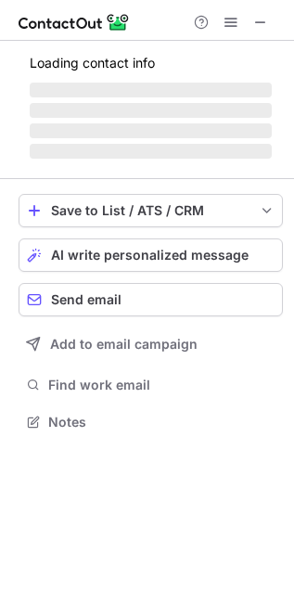
scroll to position [433, 294]
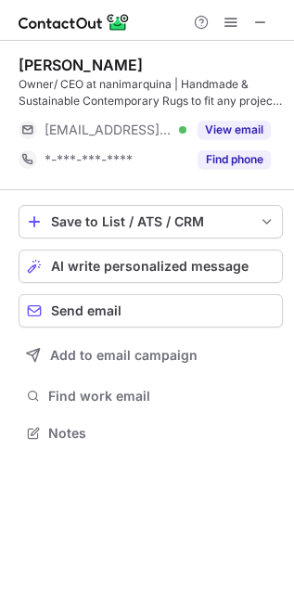
scroll to position [420, 294]
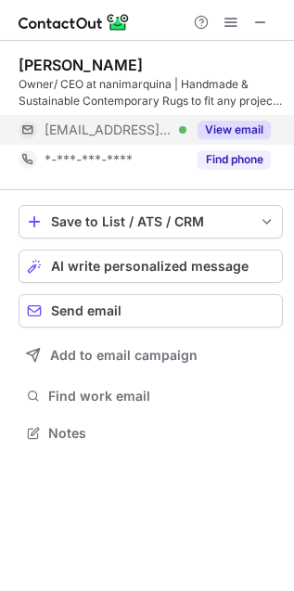
click at [231, 131] on button "View email" at bounding box center [234, 130] width 73 height 19
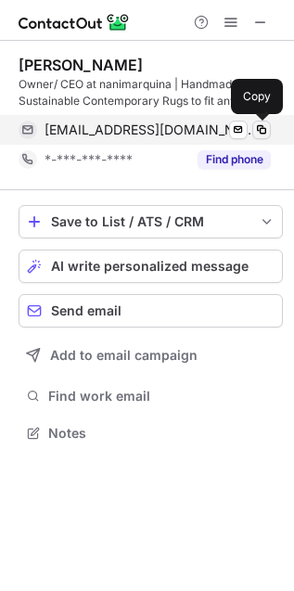
click at [254, 128] on span at bounding box center [261, 129] width 15 height 15
